Goal: Task Accomplishment & Management: Manage account settings

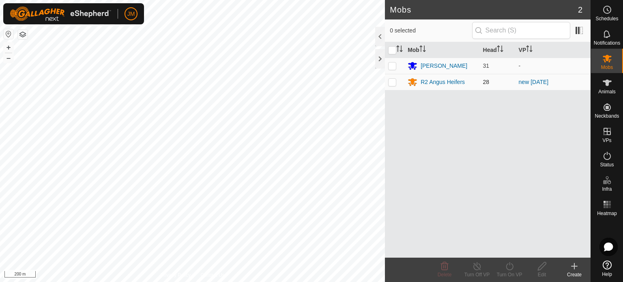
click at [394, 82] on p-checkbox at bounding box center [392, 82] width 8 height 6
checkbox input "true"
click at [474, 271] on div "Turn Off VP" at bounding box center [477, 274] width 32 height 7
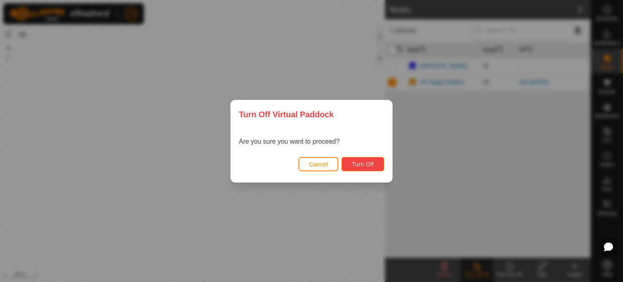
click at [365, 161] on span "Turn Off" at bounding box center [363, 164] width 22 height 6
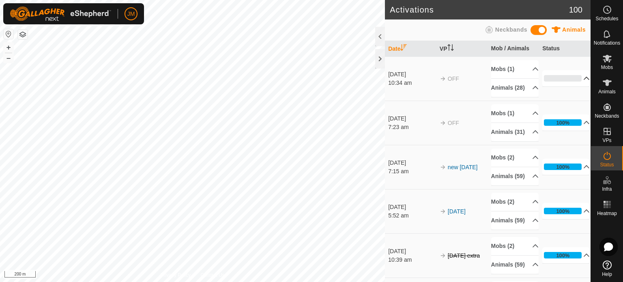
click at [578, 83] on p-accordion-header "0%" at bounding box center [565, 78] width 47 height 16
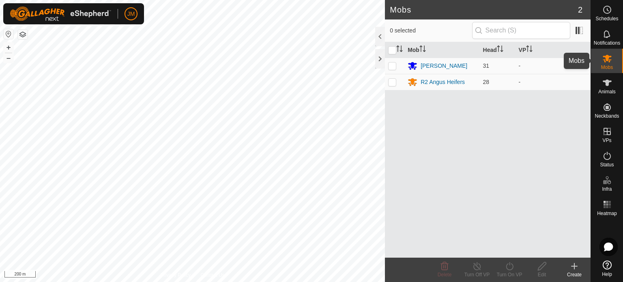
click at [606, 59] on icon at bounding box center [607, 59] width 9 height 8
click at [608, 87] on icon at bounding box center [607, 83] width 10 height 10
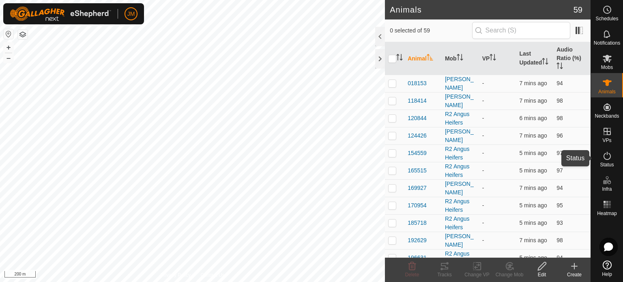
click at [609, 161] on es-activation-svg-icon at bounding box center [607, 155] width 15 height 13
